Goal: Transaction & Acquisition: Purchase product/service

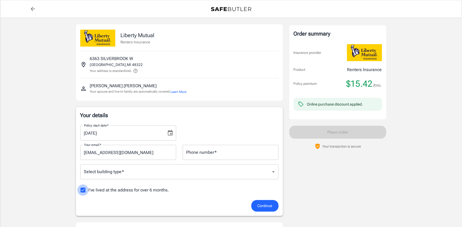
drag, startPoint x: 81, startPoint y: 190, endPoint x: 83, endPoint y: 192, distance: 3.0
click at [82, 191] on input "I've lived at the address for over 6 months." at bounding box center [82, 190] width 11 height 11
checkbox input "false"
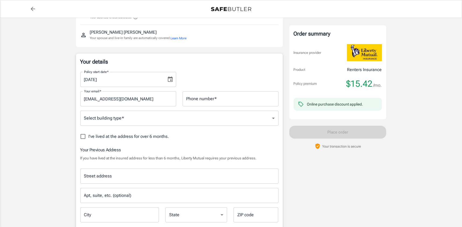
scroll to position [54, 0]
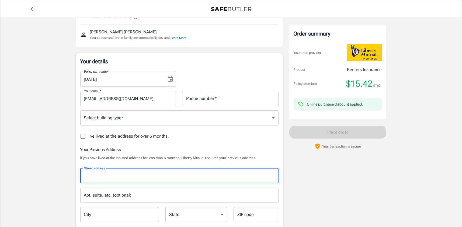
click at [119, 175] on input "Street address" at bounding box center [179, 176] width 193 height 10
type input "[STREET_ADDRESS]"
type input "Southfield"
type input "48075"
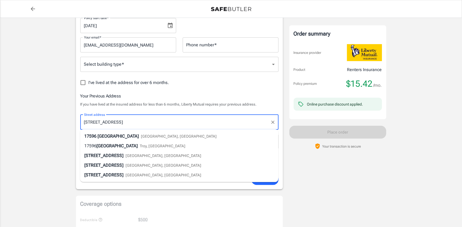
scroll to position [108, 0]
click at [92, 136] on span "17596" at bounding box center [90, 135] width 12 height 5
select select "MI"
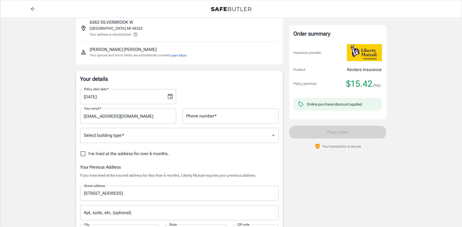
scroll to position [27, 0]
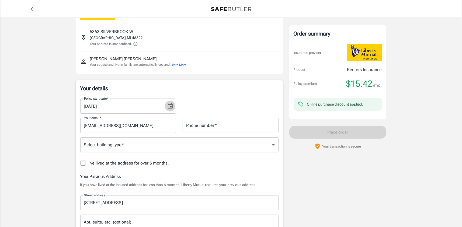
click at [170, 106] on icon "Choose date, selected date is Sep 4, 2025" at bounding box center [170, 106] width 6 height 6
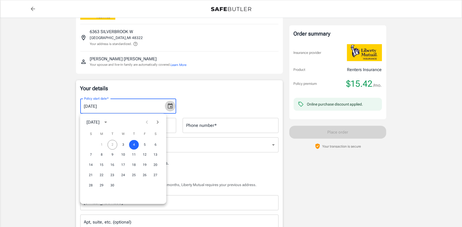
click at [169, 107] on icon "Choose date, selected date is Sep 4, 2025" at bounding box center [170, 106] width 6 height 6
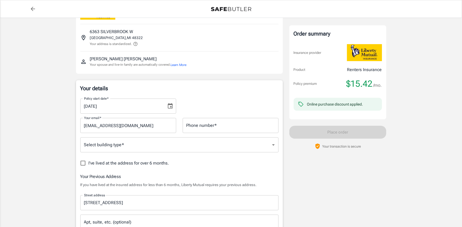
click at [203, 95] on div "Policy start date   * [DATE] Policy start date   *" at bounding box center [179, 103] width 205 height 19
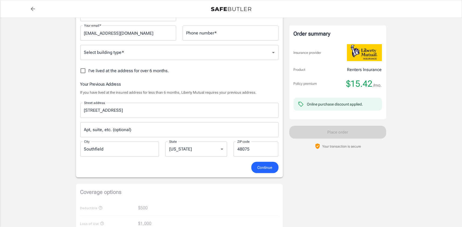
scroll to position [135, 0]
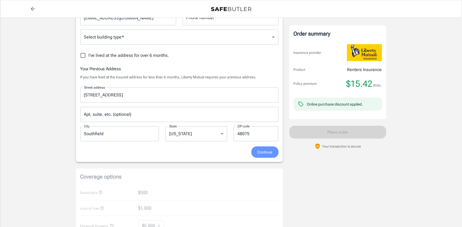
click at [264, 153] on span "Continue" at bounding box center [265, 152] width 15 height 7
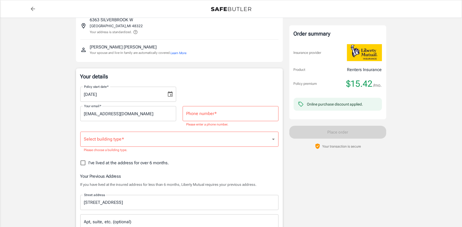
scroll to position [39, 0]
click at [216, 113] on input "Phone number   *" at bounding box center [231, 113] width 96 height 15
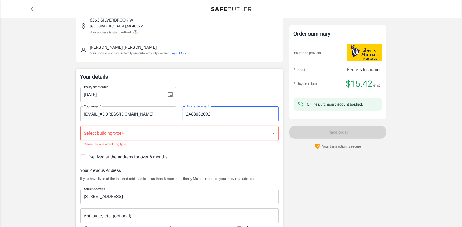
type input "2488082092"
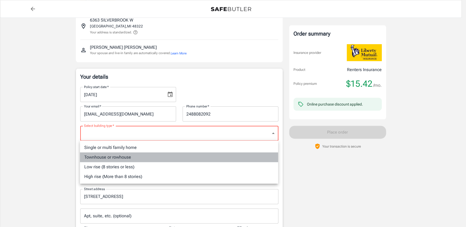
click at [126, 157] on li "Townhouse or rowhouse" at bounding box center [179, 157] width 198 height 10
type input "townhouse"
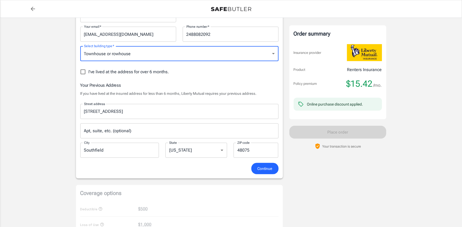
scroll to position [119, 0]
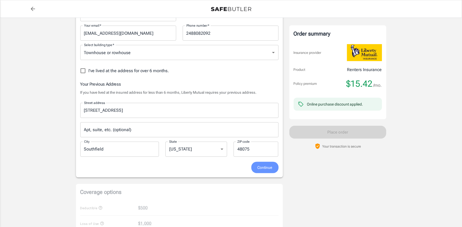
click at [263, 169] on span "Continue" at bounding box center [265, 167] width 15 height 7
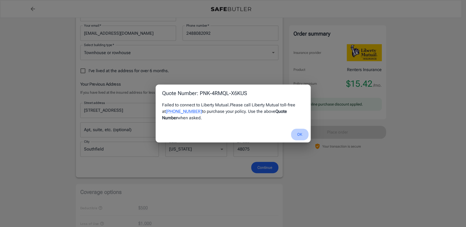
click at [296, 133] on button "OK" at bounding box center [300, 135] width 18 height 12
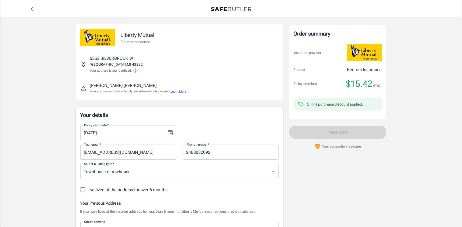
scroll to position [0, 0]
